Goal: Information Seeking & Learning: Learn about a topic

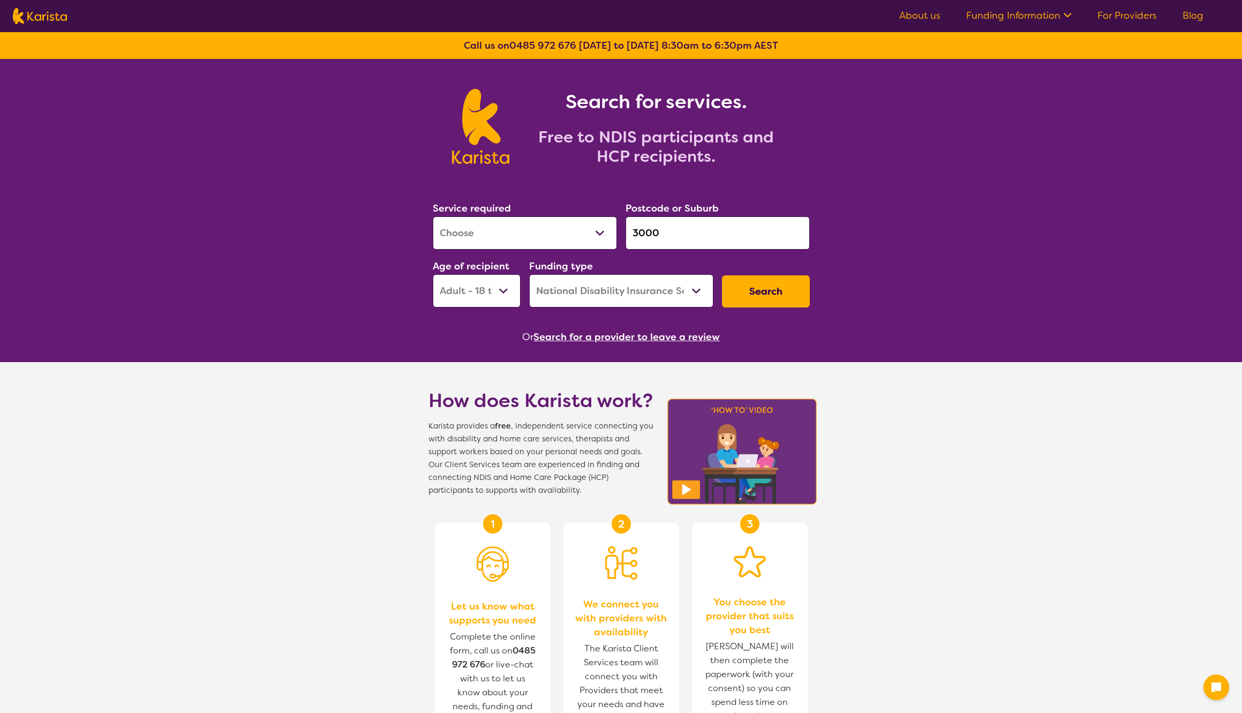
select select "[MEDICAL_DATA]"
select select "AD"
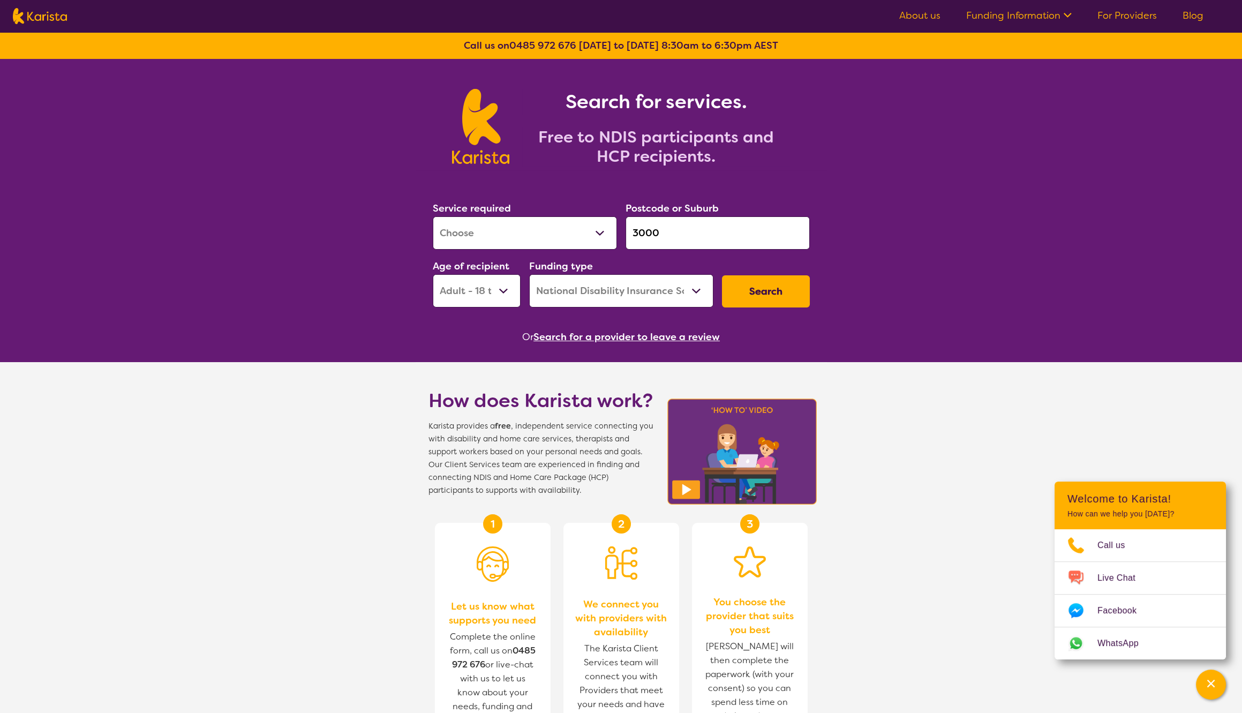
click at [555, 232] on select "Allied Health Assistant Assessment ([MEDICAL_DATA] or [MEDICAL_DATA]) Behaviour…" at bounding box center [525, 232] width 184 height 33
click at [560, 295] on select "Home Care Package (HCP) National Disability Insurance Scheme (NDIS) I don't know" at bounding box center [621, 290] width 184 height 33
select select "HCP"
click at [529, 274] on select "Home Care Package (HCP) National Disability Insurance Scheme (NDIS) I don't know" at bounding box center [621, 290] width 184 height 33
click at [503, 227] on select "Allied Health Assistant Assessment (ADHD or Autism) Behaviour support Counselli…" at bounding box center [525, 232] width 184 height 33
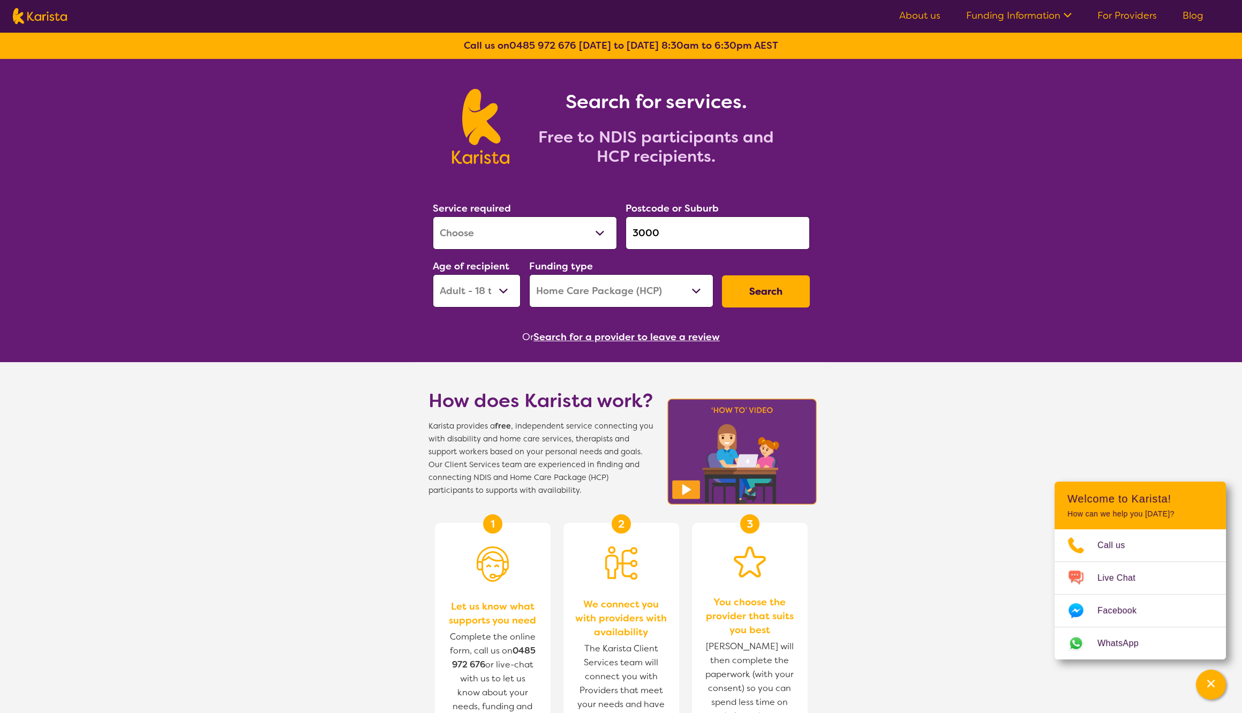
click at [764, 289] on button "Search" at bounding box center [766, 291] width 88 height 32
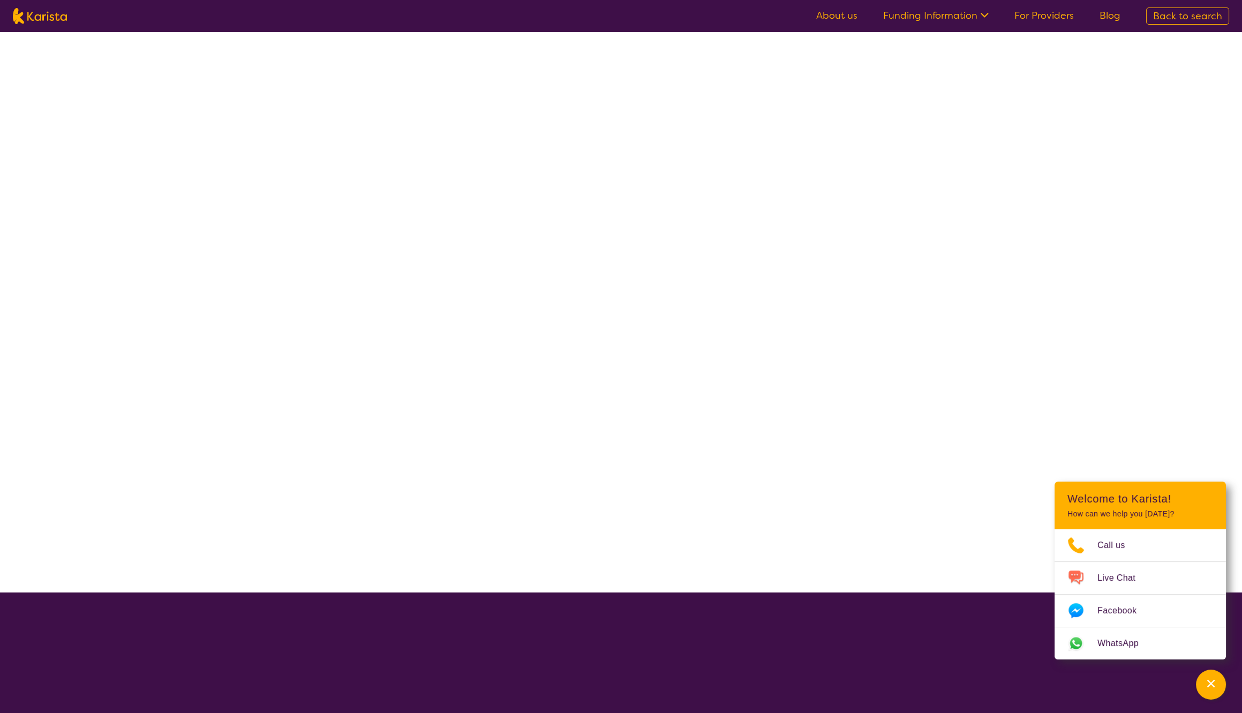
select select "HCP"
select select "[MEDICAL_DATA]"
select select "AD"
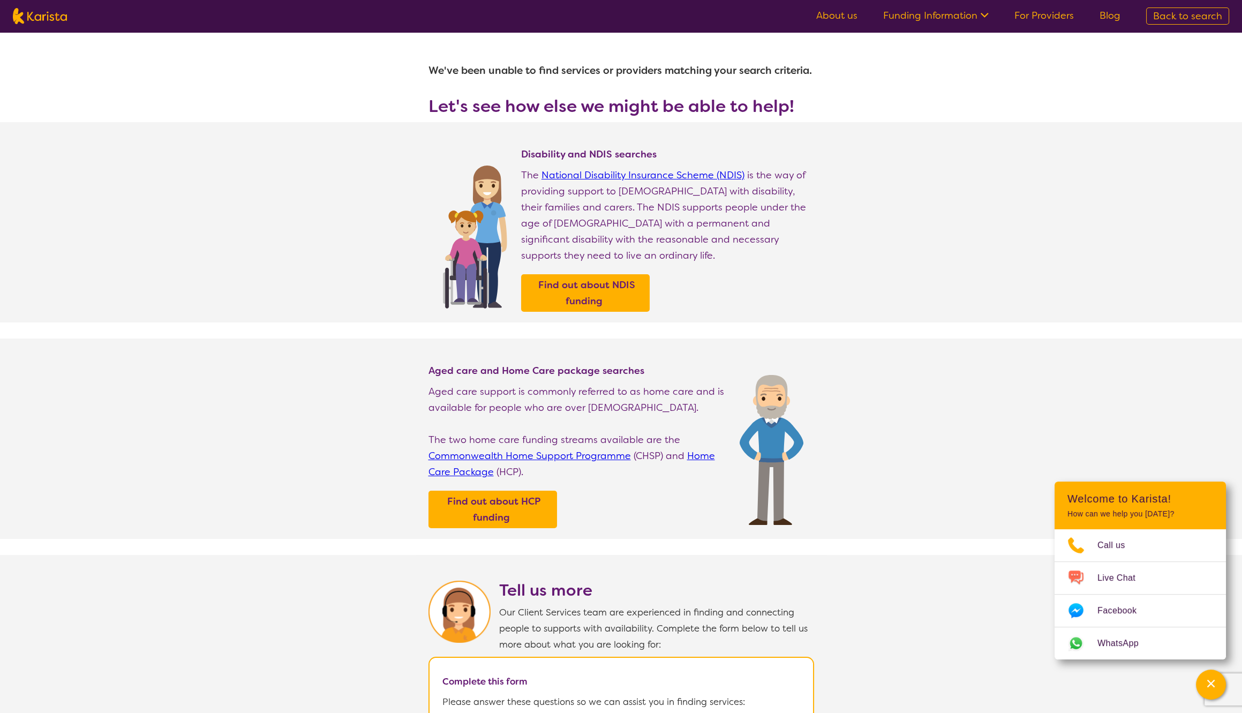
select select "[MEDICAL_DATA]"
select select "AD"
select select "HCP"
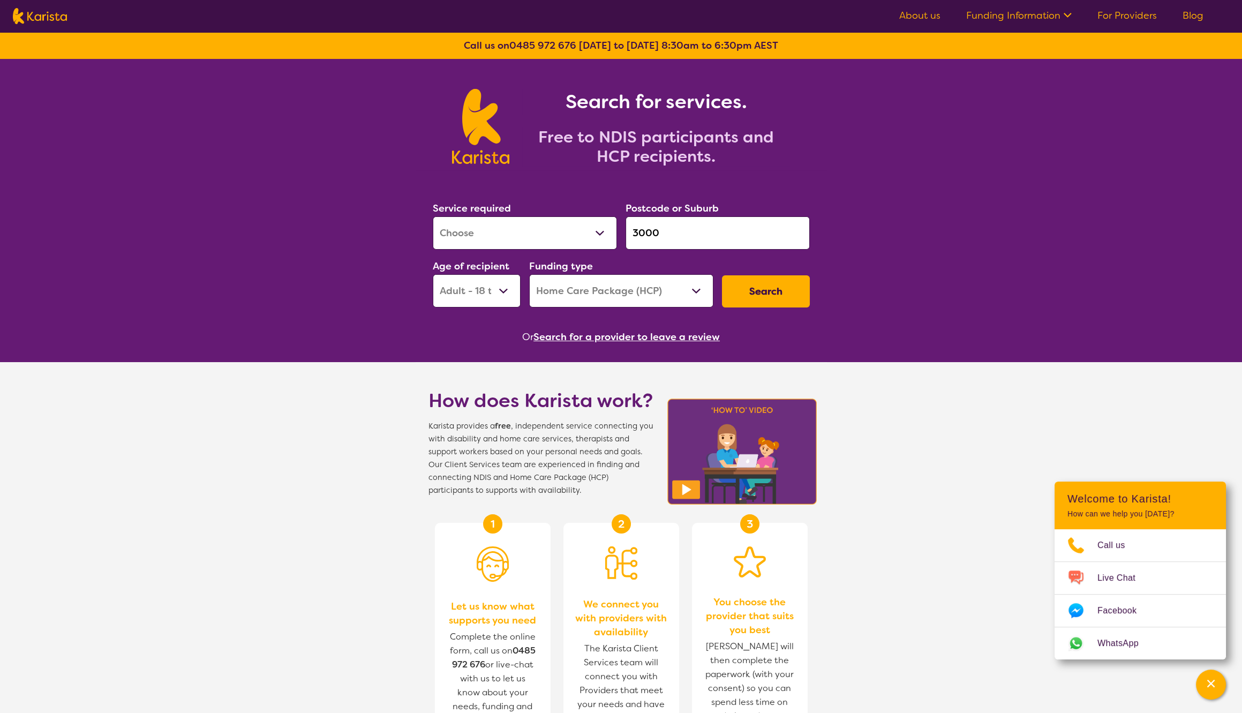
click at [551, 231] on select "Allied Health Assistant Assessment (ADHD or Autism) Behaviour support Counselli…" at bounding box center [525, 232] width 184 height 33
click at [433, 216] on select "Allied Health Assistant Assessment (ADHD or Autism) Behaviour support Counselli…" at bounding box center [525, 232] width 184 height 33
click at [561, 230] on select "Allied Health Assistant Assessment (ADHD or Autism) Behaviour support Counselli…" at bounding box center [525, 232] width 184 height 33
select select "Home Care Package Provider"
click at [433, 216] on select "Allied Health Assistant Assessment (ADHD or Autism) Behaviour support Counselli…" at bounding box center [525, 232] width 184 height 33
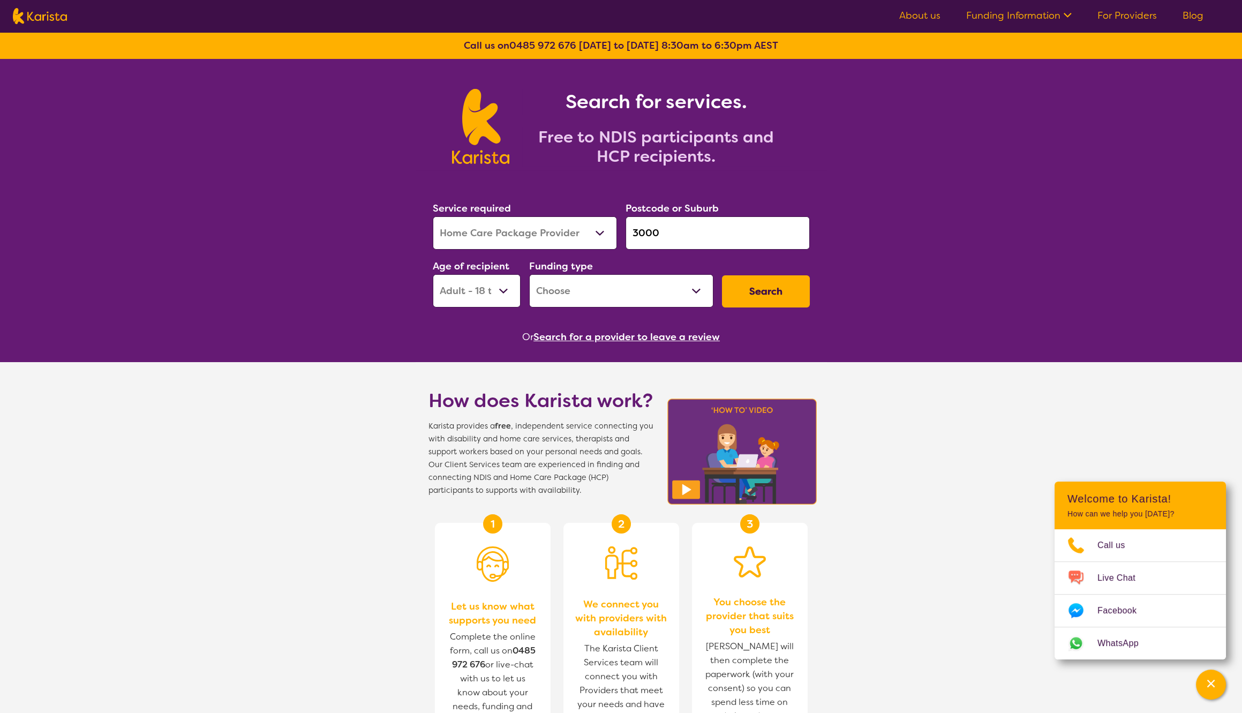
click at [604, 308] on div "Funding type Home Care Package - Level 1 Home Care Package - Level 2 Home Care …" at bounding box center [621, 283] width 193 height 58
click at [614, 291] on select "Home Care Package - Level 1 Home Care Package - Level 2 Home Care Package - Lev…" at bounding box center [621, 290] width 184 height 33
select select "HCP1"
click at [529, 274] on select "Home Care Package - Level 1 Home Care Package - Level 2 Home Care Package - Lev…" at bounding box center [621, 290] width 184 height 33
click at [736, 290] on button "Search" at bounding box center [766, 291] width 88 height 32
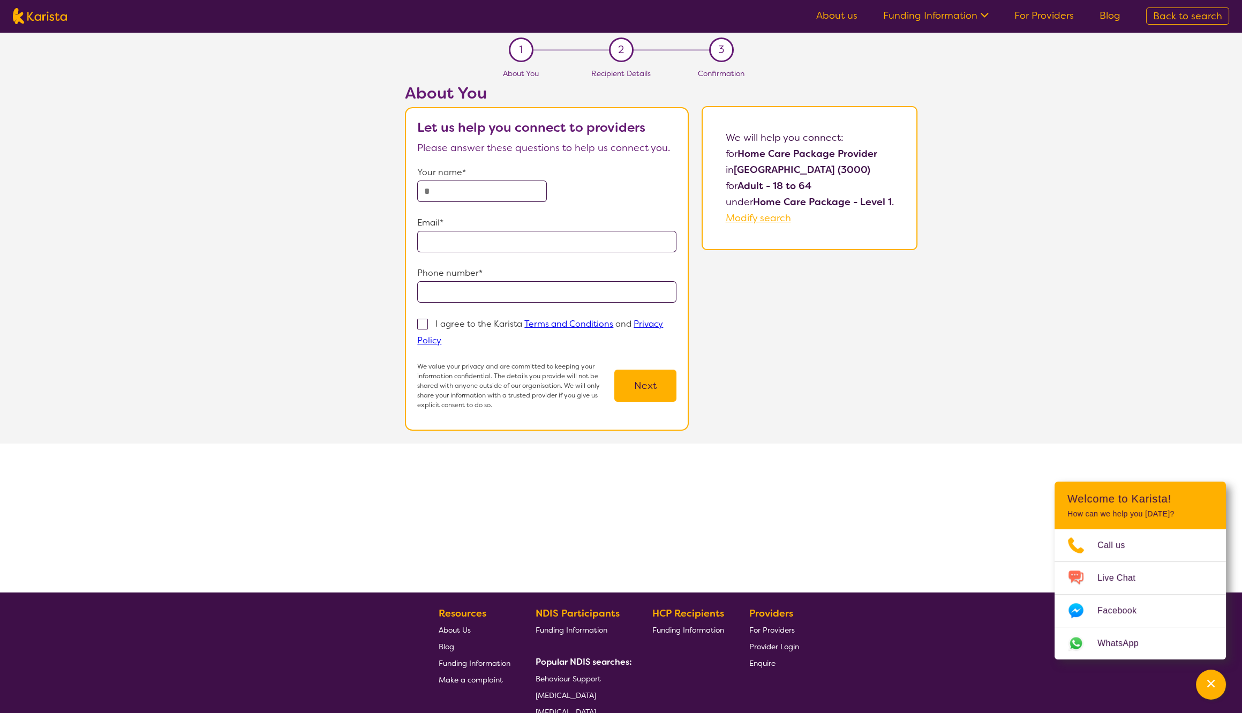
select select "Home Care Package Provider"
select select "AD"
select select "HCP1"
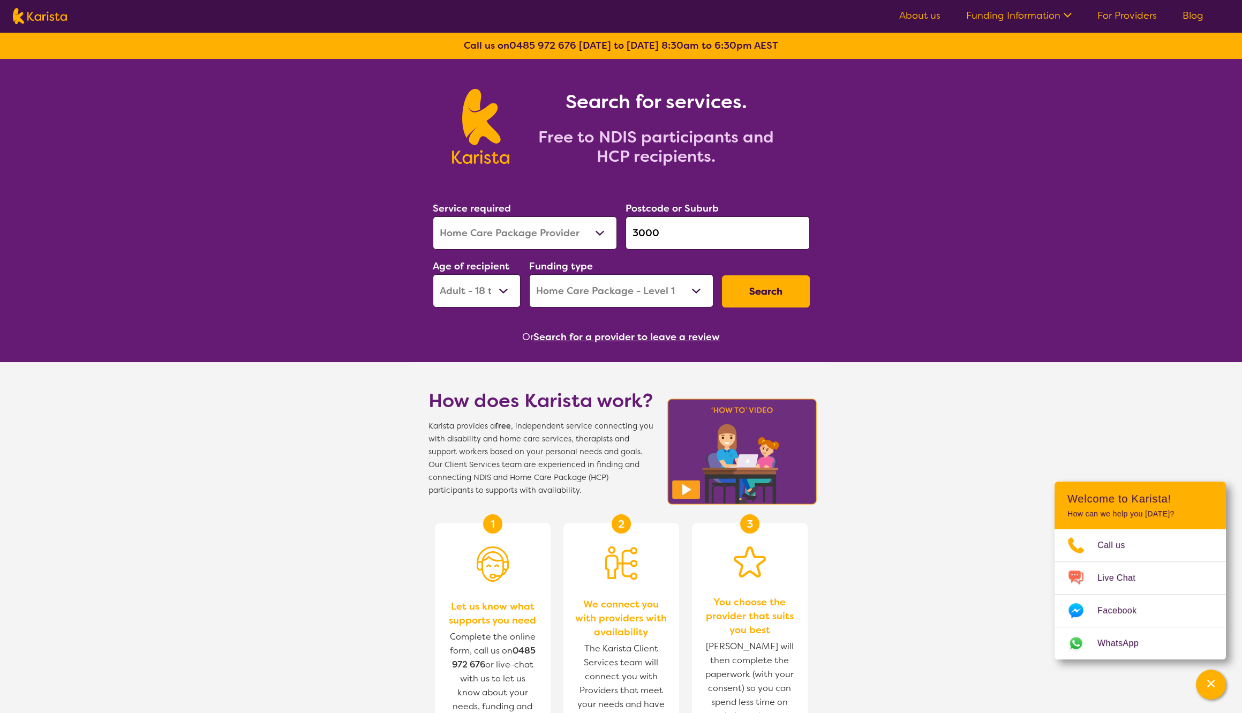
click at [636, 290] on select "Home Care Package - Level 1 Home Care Package - Level 2 Home Care Package - Lev…" at bounding box center [621, 290] width 184 height 33
click at [630, 292] on select "Home Care Package - Level 1 Home Care Package - Level 2 Home Care Package - Lev…" at bounding box center [621, 290] width 184 height 33
click at [601, 283] on select "Home Care Package - Level 1 Home Care Package - Level 2 Home Care Package - Lev…" at bounding box center [621, 290] width 184 height 33
click at [916, 14] on link "About us" at bounding box center [919, 15] width 41 height 13
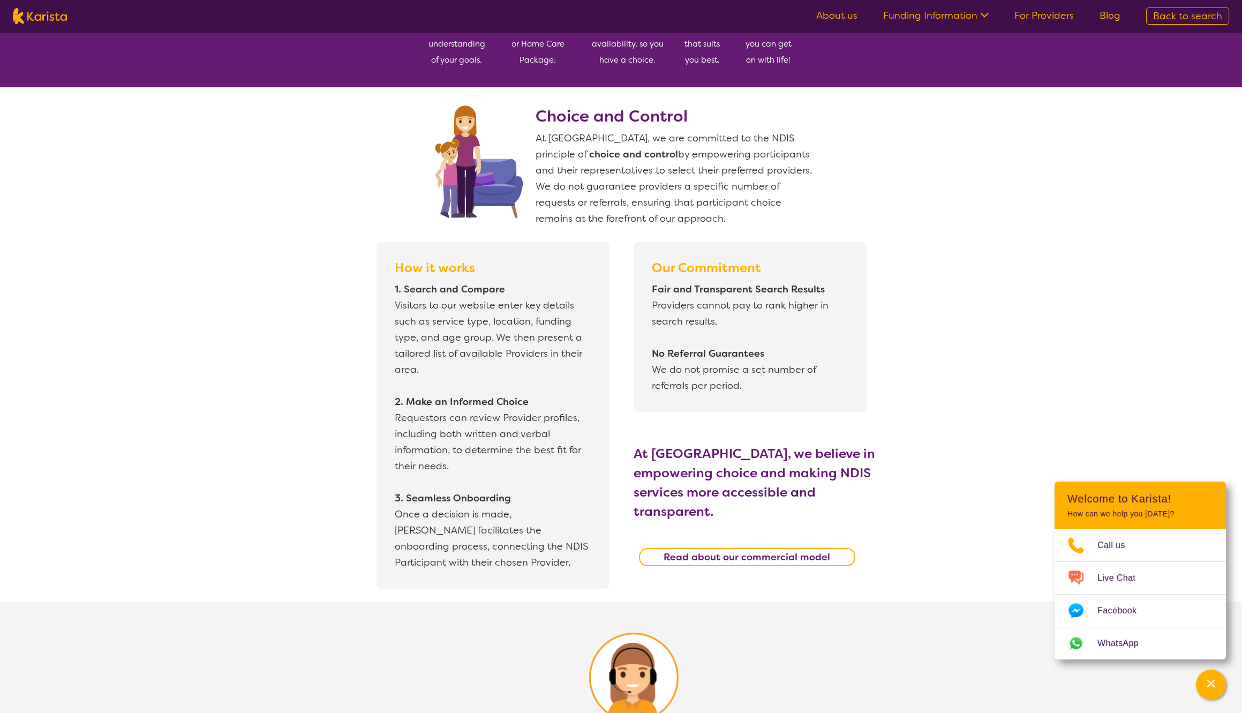
scroll to position [662, 0]
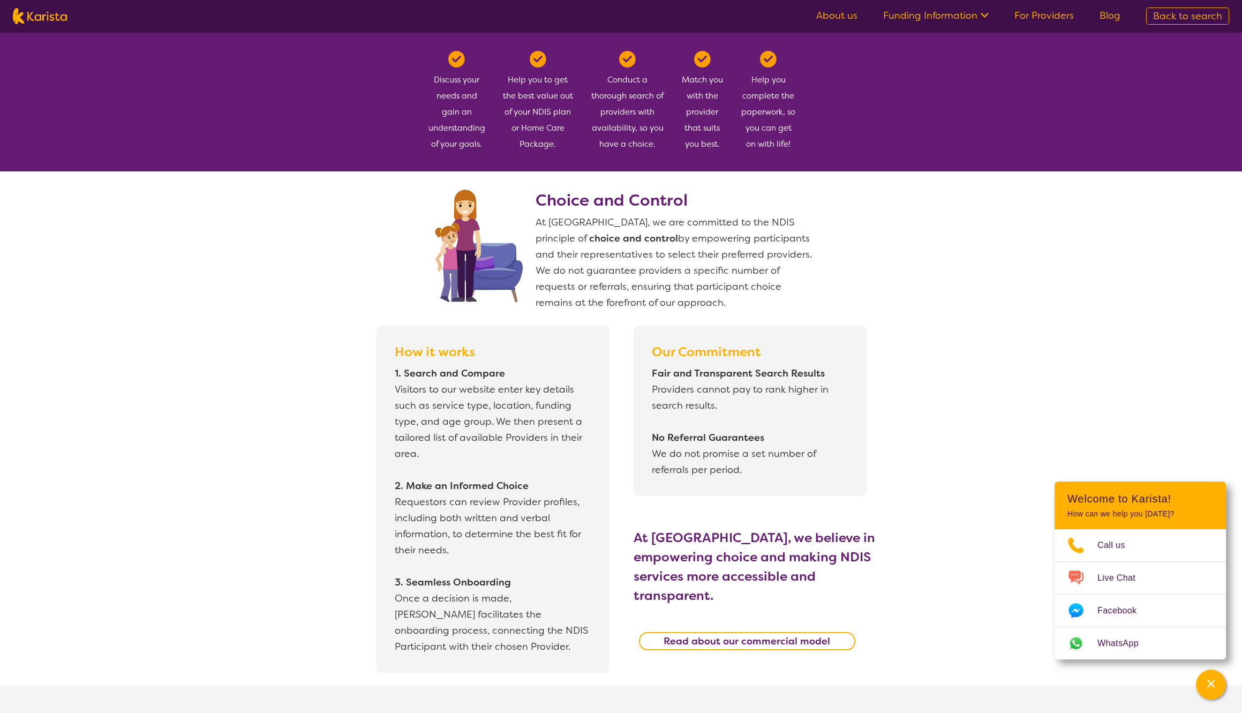
click at [840, 16] on link "About us" at bounding box center [836, 15] width 41 height 13
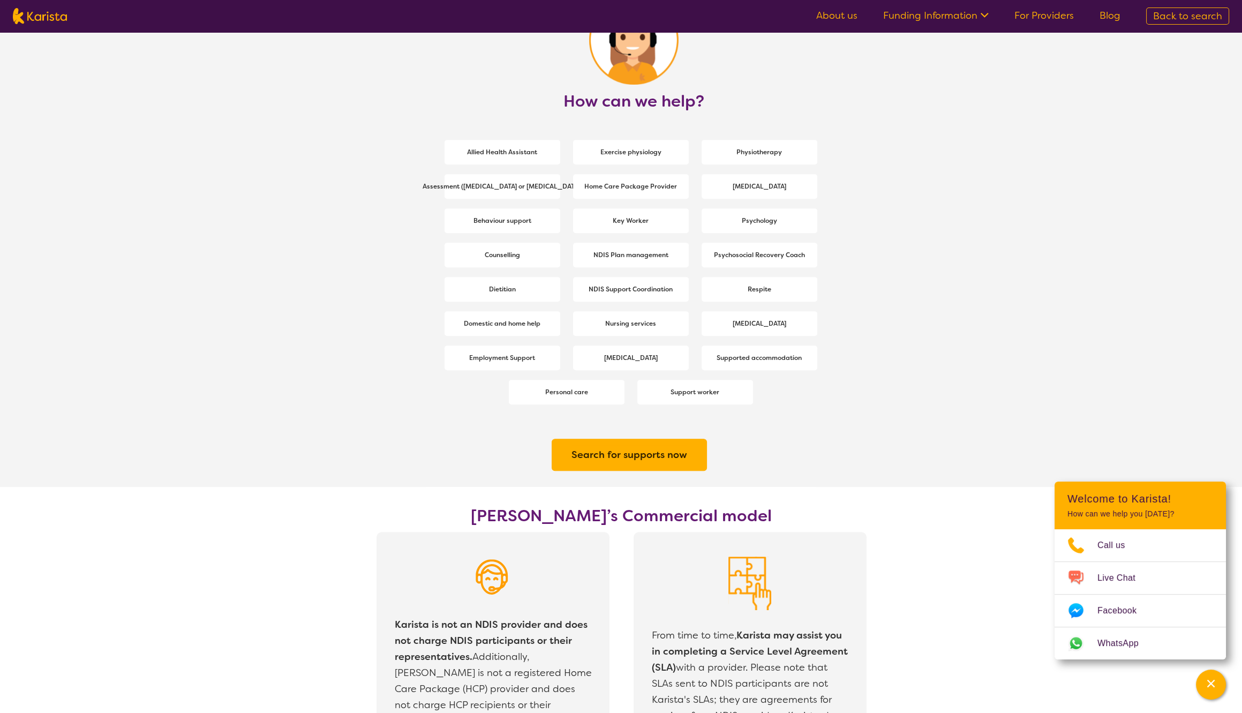
scroll to position [1371, 0]
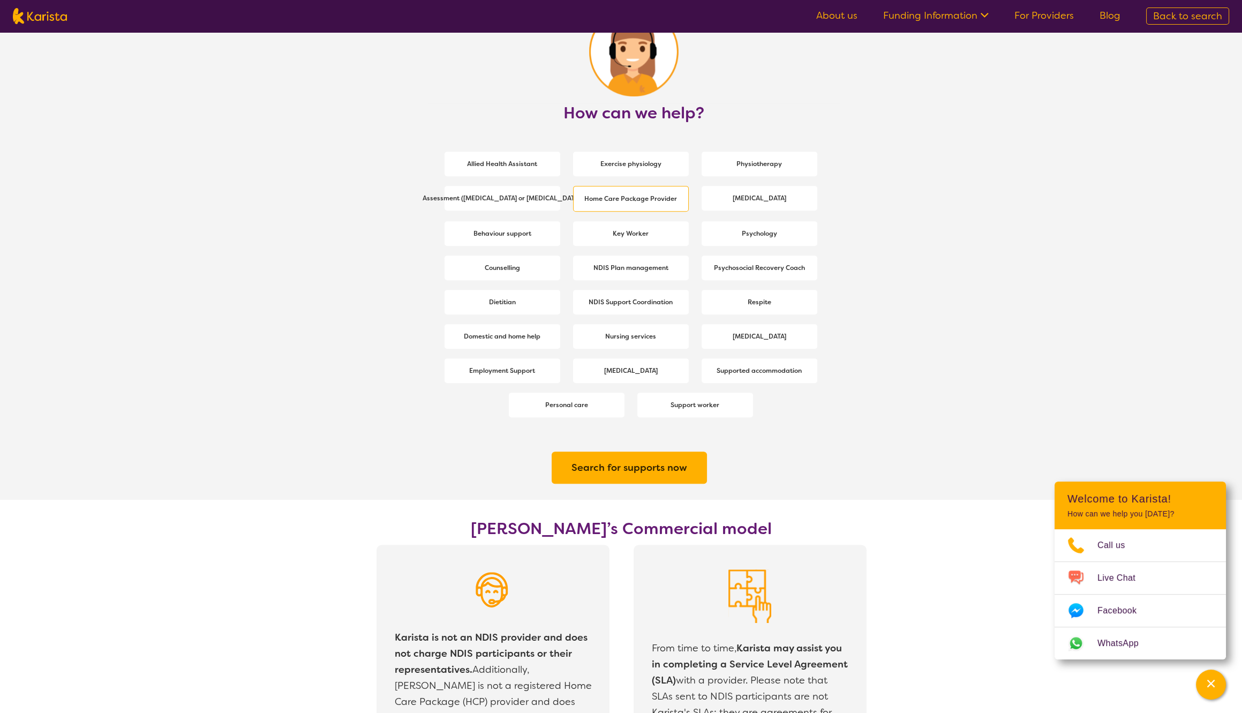
click at [624, 198] on b "Home Care Package Provider" at bounding box center [630, 198] width 93 height 9
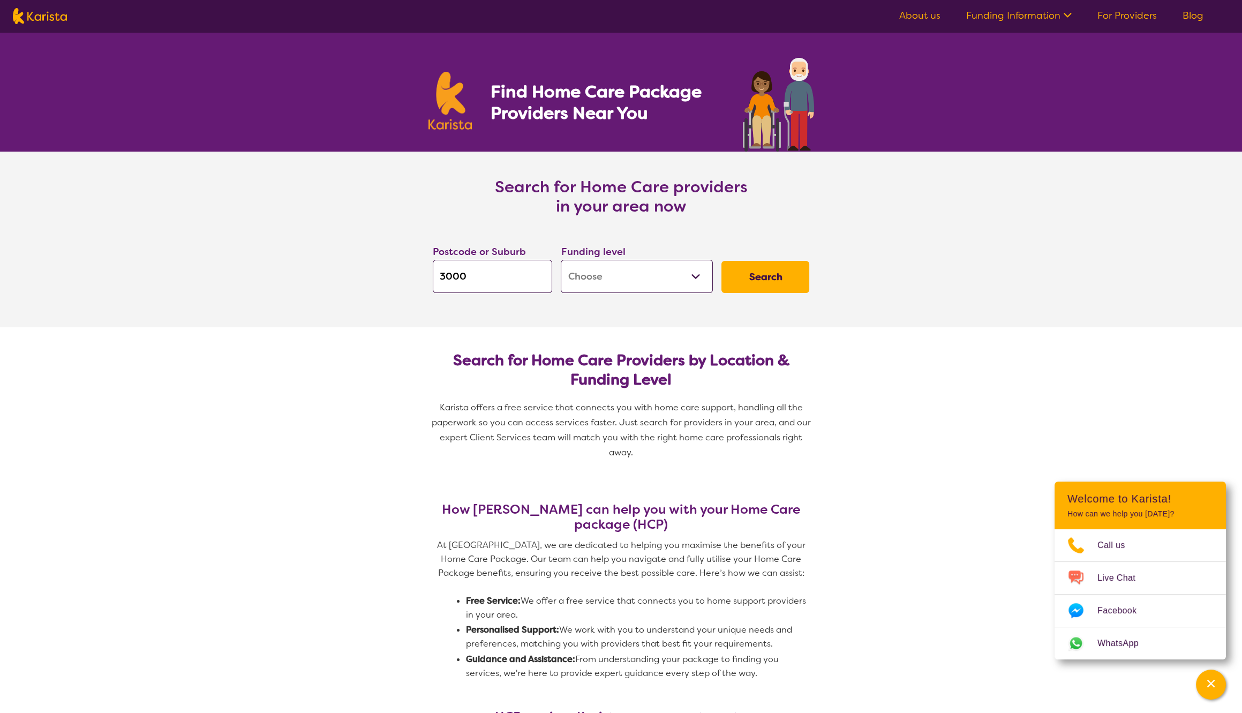
click at [613, 274] on select "Home Care Package - Level 1 Home Care Package - Level 2 Home Care Package - Lev…" at bounding box center [637, 276] width 152 height 33
click at [652, 274] on select "Home Care Package - Level 1 Home Care Package - Level 2 Home Care Package - Lev…" at bounding box center [637, 276] width 152 height 33
click at [644, 280] on select "Home Care Package - Level 1 Home Care Package - Level 2 Home Care Package - Lev…" at bounding box center [637, 276] width 152 height 33
click at [682, 277] on select "Home Care Package - Level 1 Home Care Package - Level 2 Home Care Package - Lev…" at bounding box center [637, 276] width 152 height 33
click at [451, 92] on img at bounding box center [450, 101] width 44 height 58
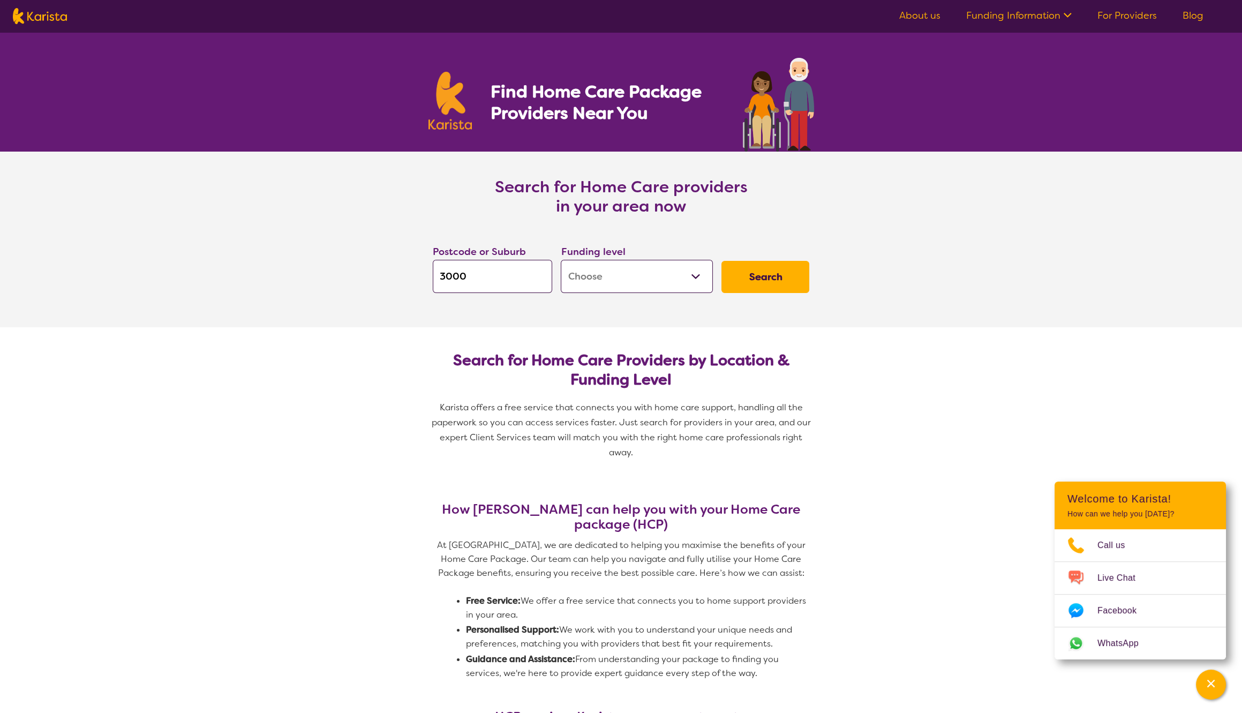
click at [46, 21] on img at bounding box center [40, 16] width 54 height 16
select select "Home Care Package Provider"
select select "AG"
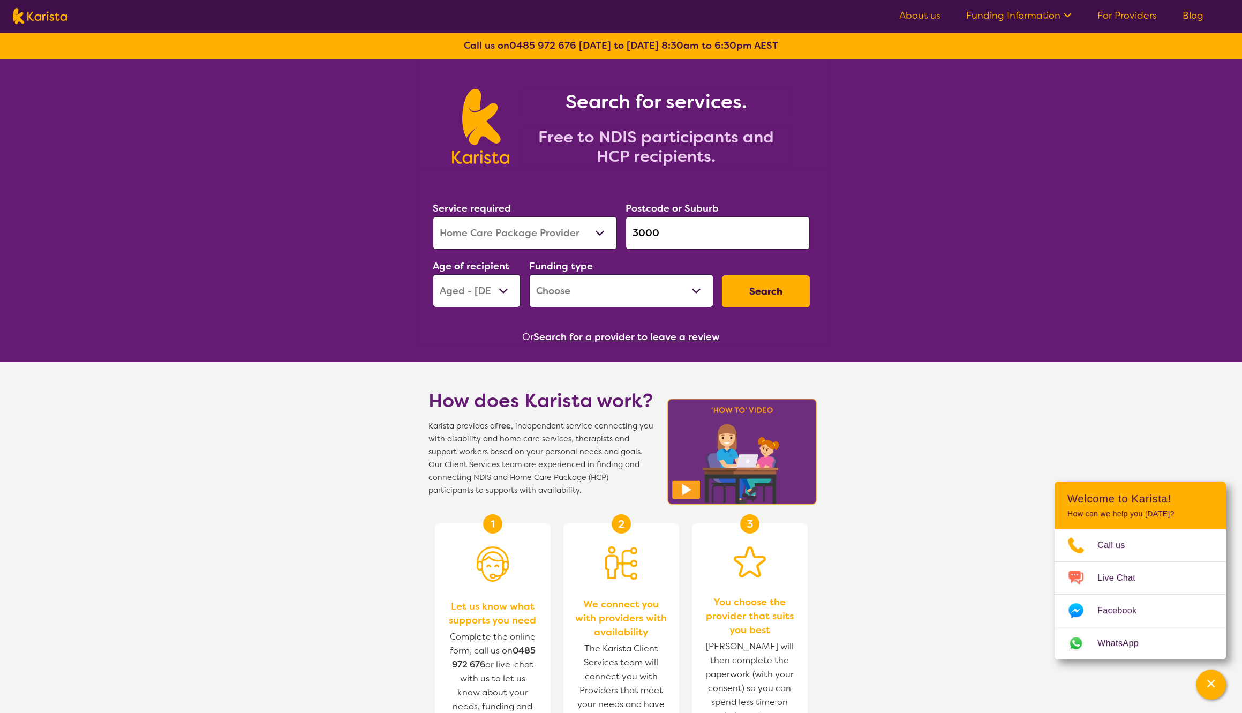
click at [627, 299] on select "Home Care Package - Level 1 Home Care Package - Level 2 Home Care Package - Lev…" at bounding box center [621, 290] width 184 height 33
click at [994, 17] on link "Funding Information" at bounding box center [1018, 15] width 105 height 13
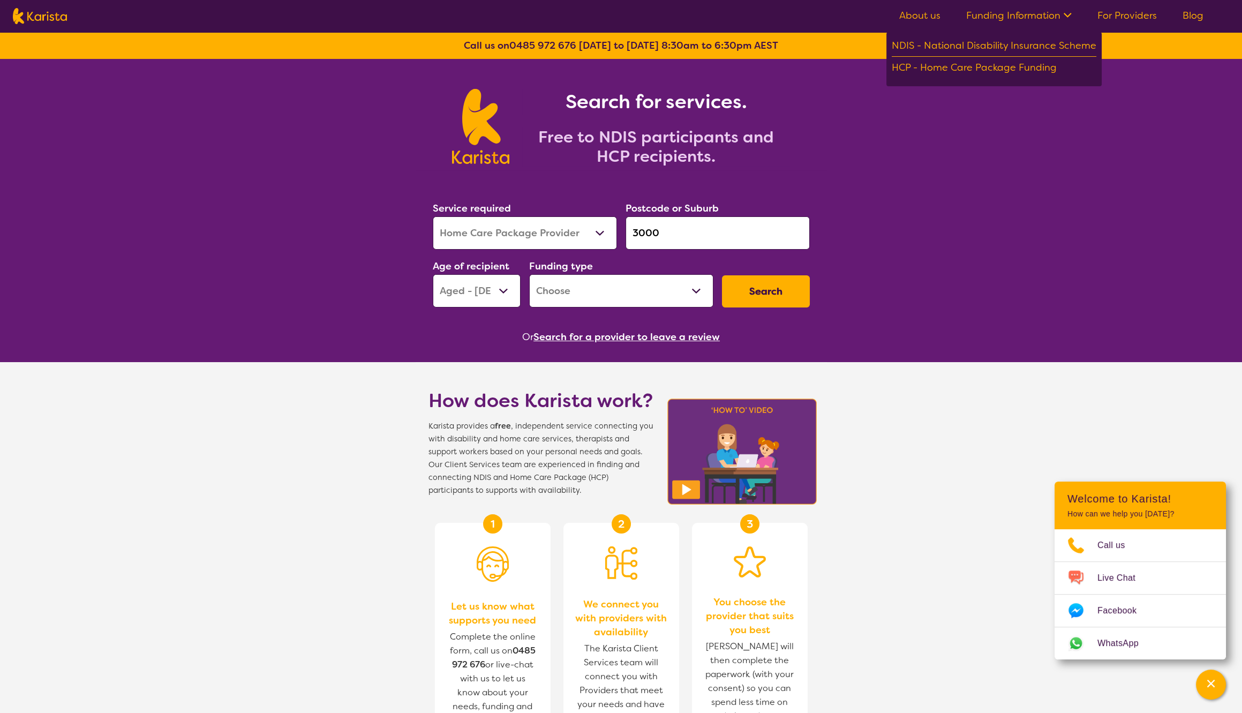
click at [926, 70] on div "HCP - Home Care Package Funding" at bounding box center [994, 68] width 205 height 19
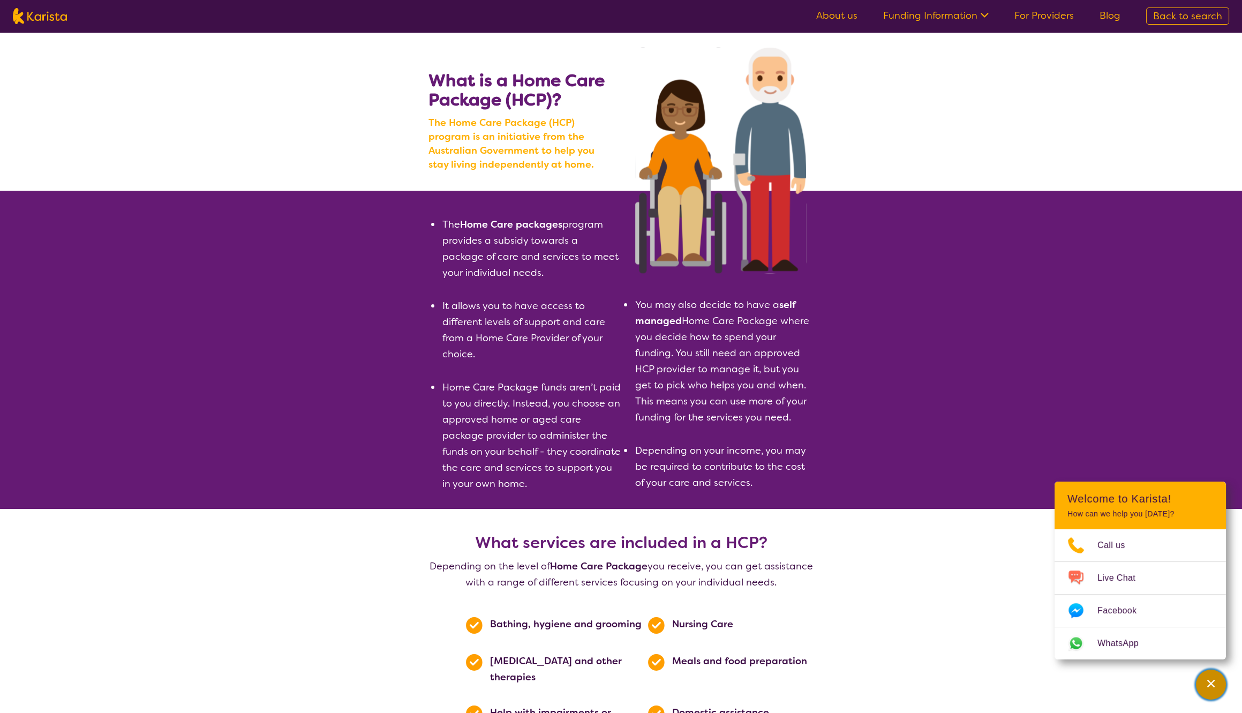
click at [1203, 683] on div "Channel Menu" at bounding box center [1210, 685] width 21 height 24
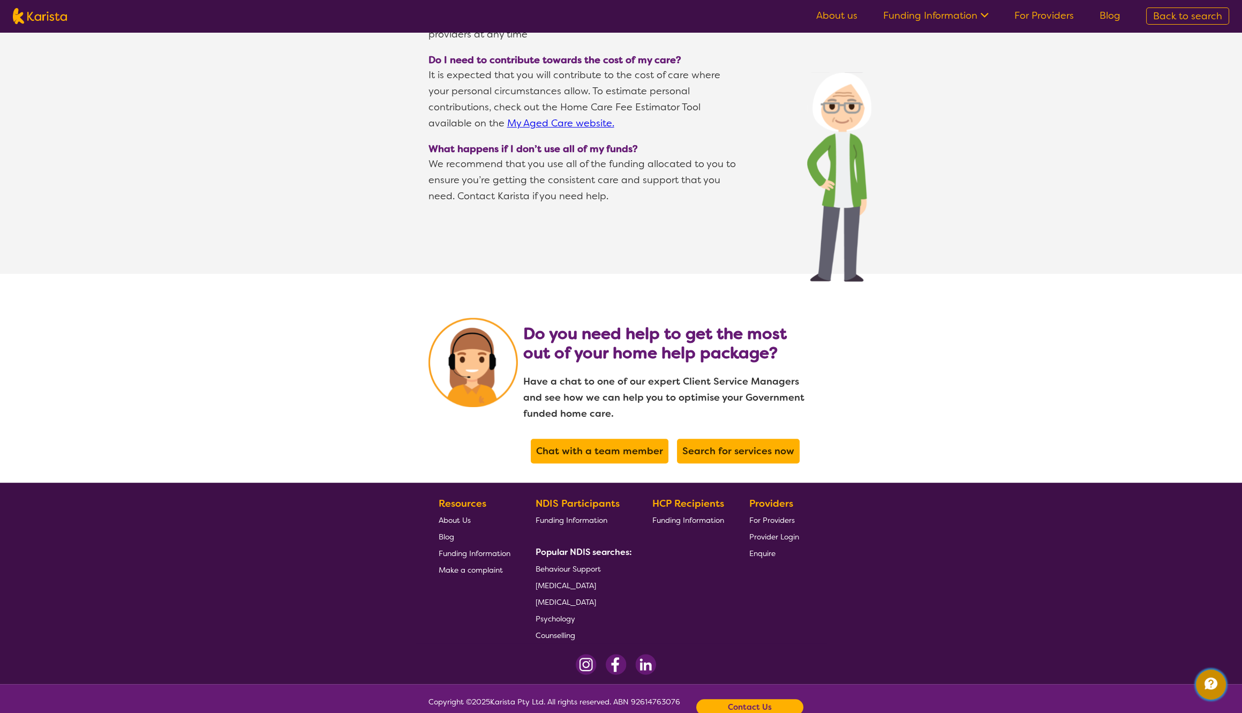
scroll to position [1989, 0]
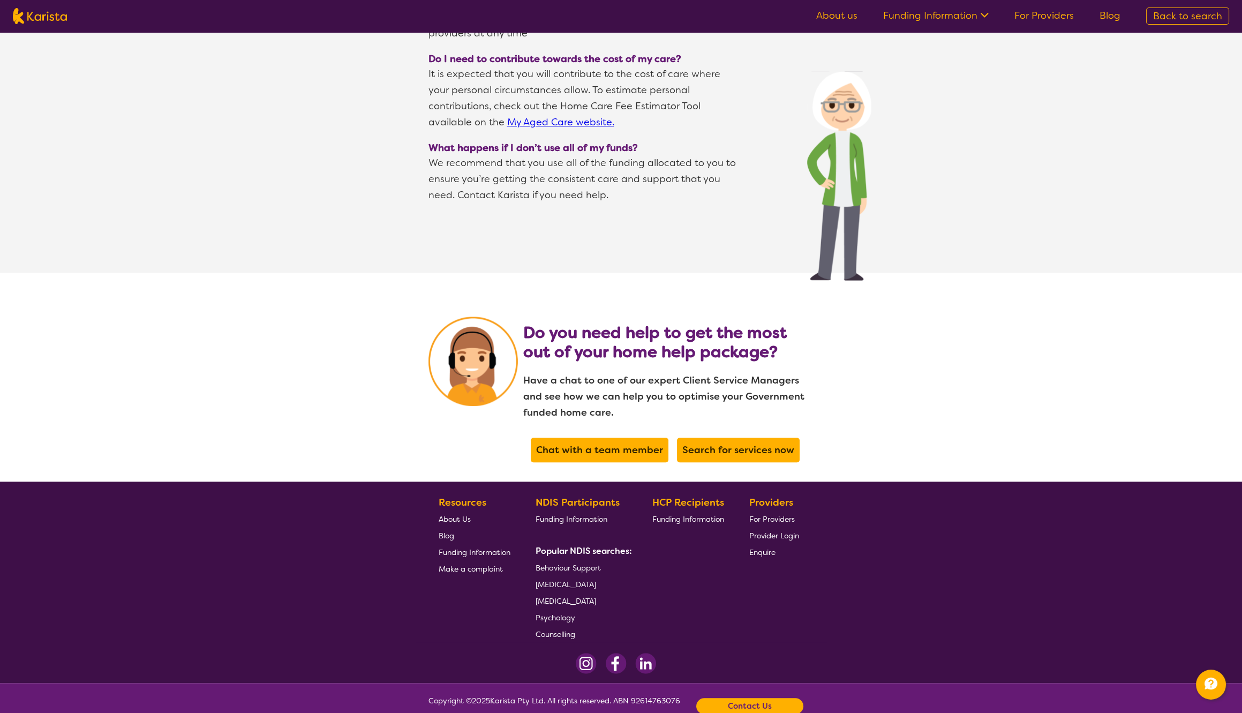
click at [447, 547] on span "Funding Information" at bounding box center [475, 552] width 72 height 10
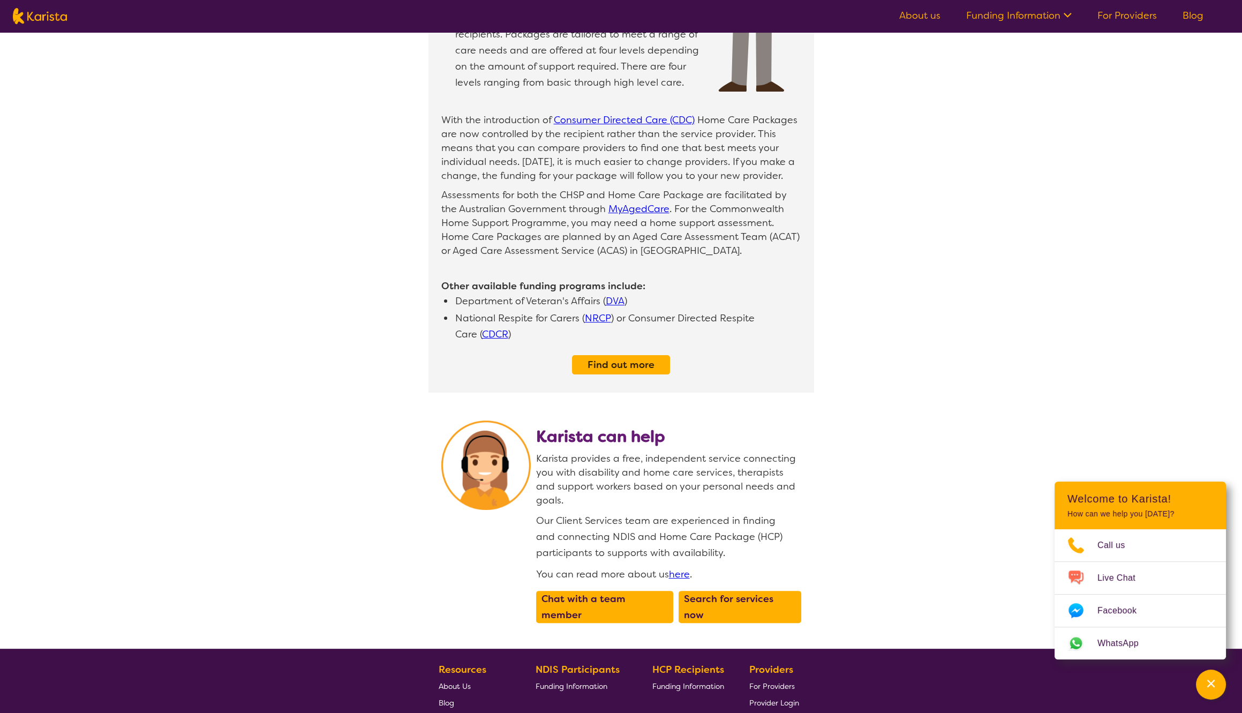
scroll to position [343, 0]
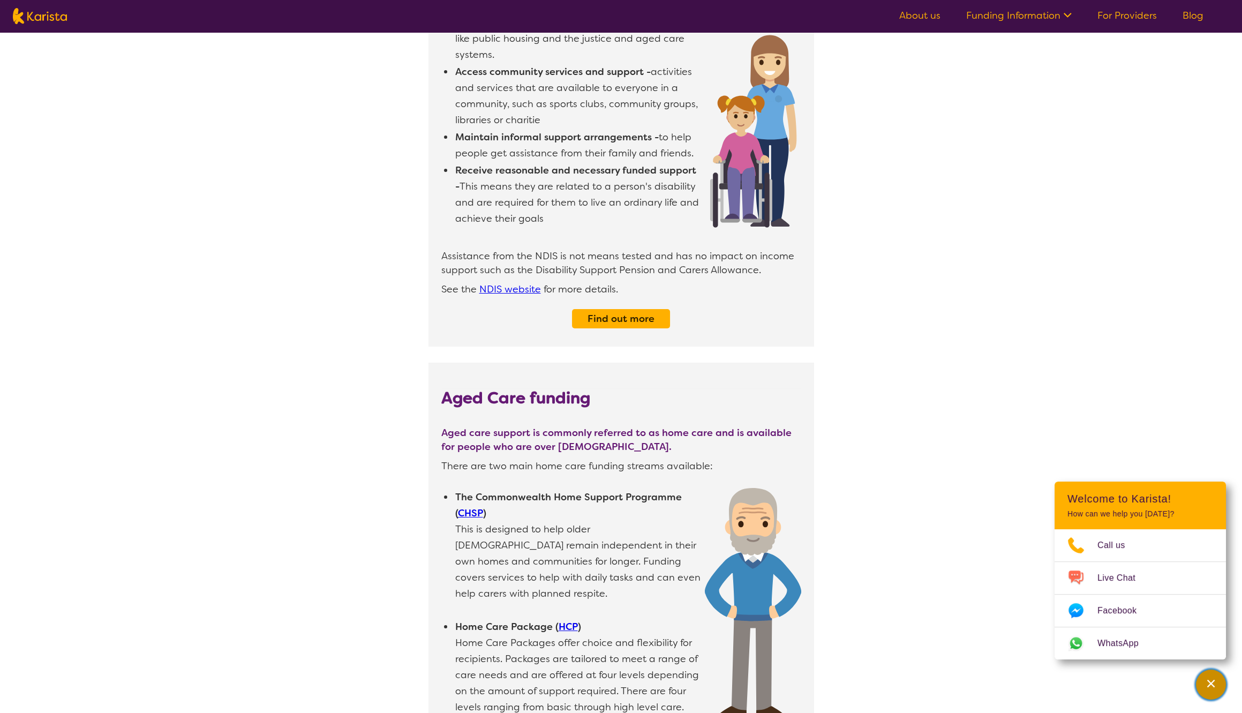
click at [1204, 681] on div "Channel Menu" at bounding box center [1210, 685] width 21 height 24
